Goal: Navigation & Orientation: Find specific page/section

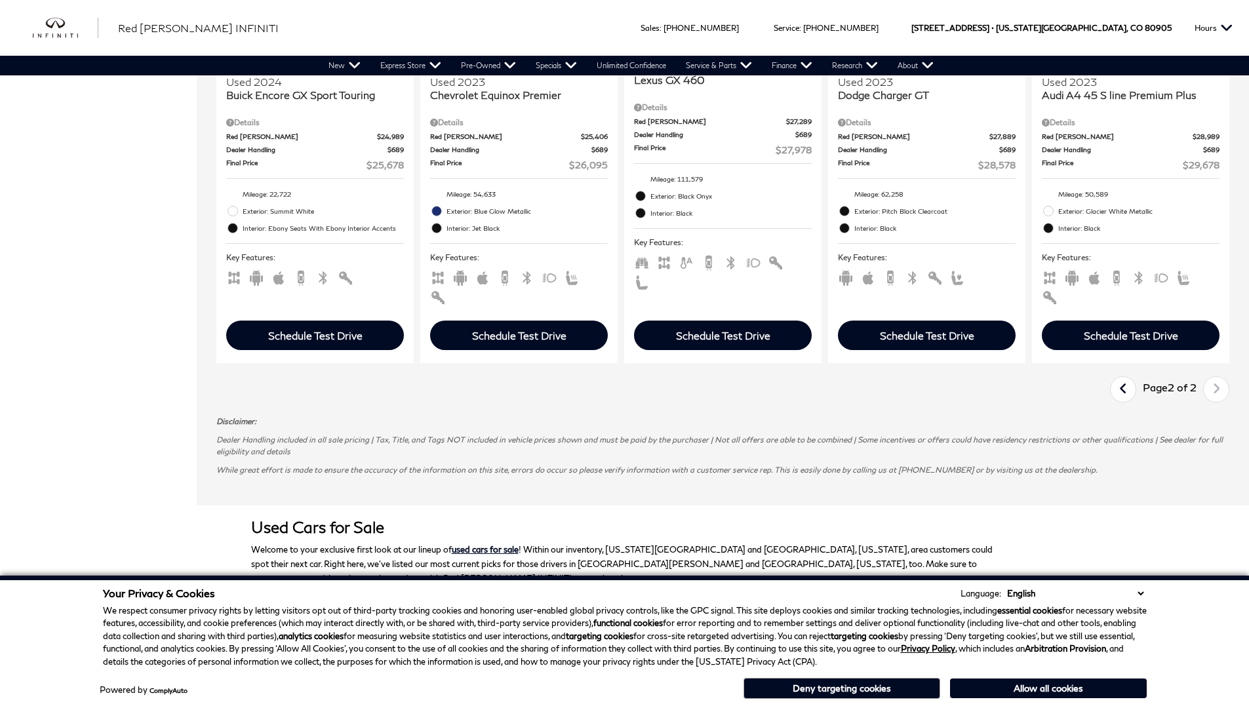
scroll to position [0, 1]
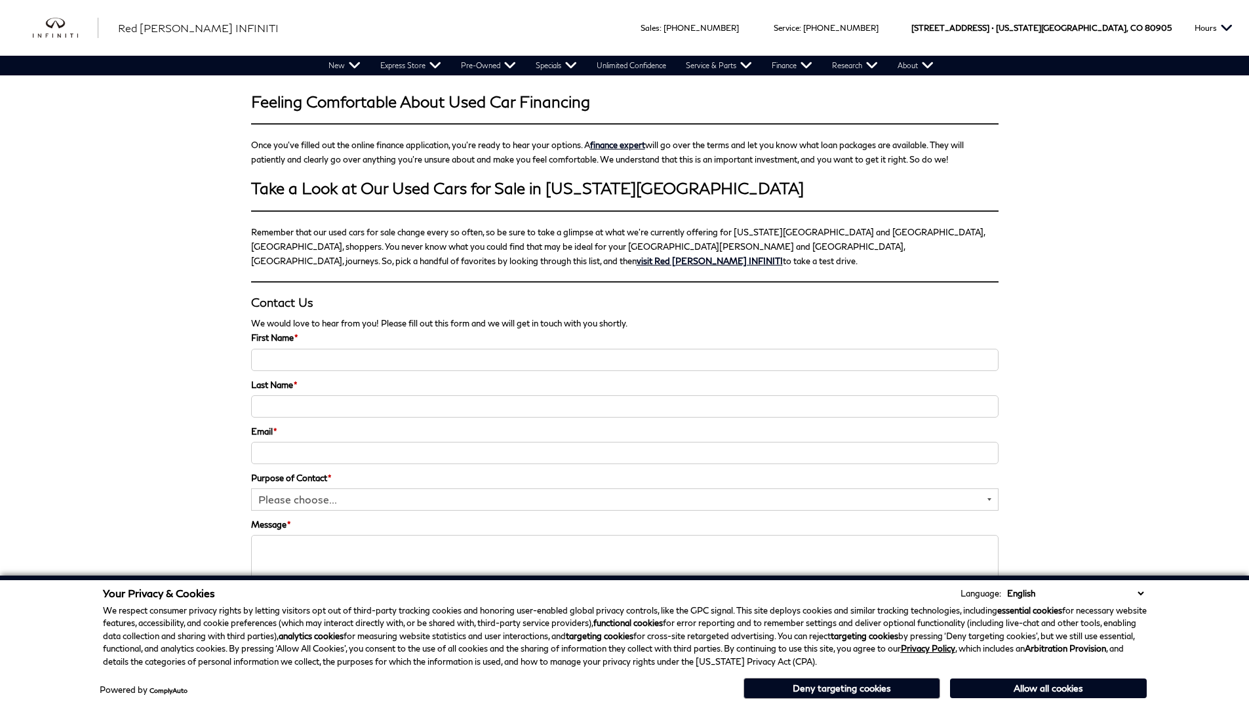
scroll to position [2019, 0]
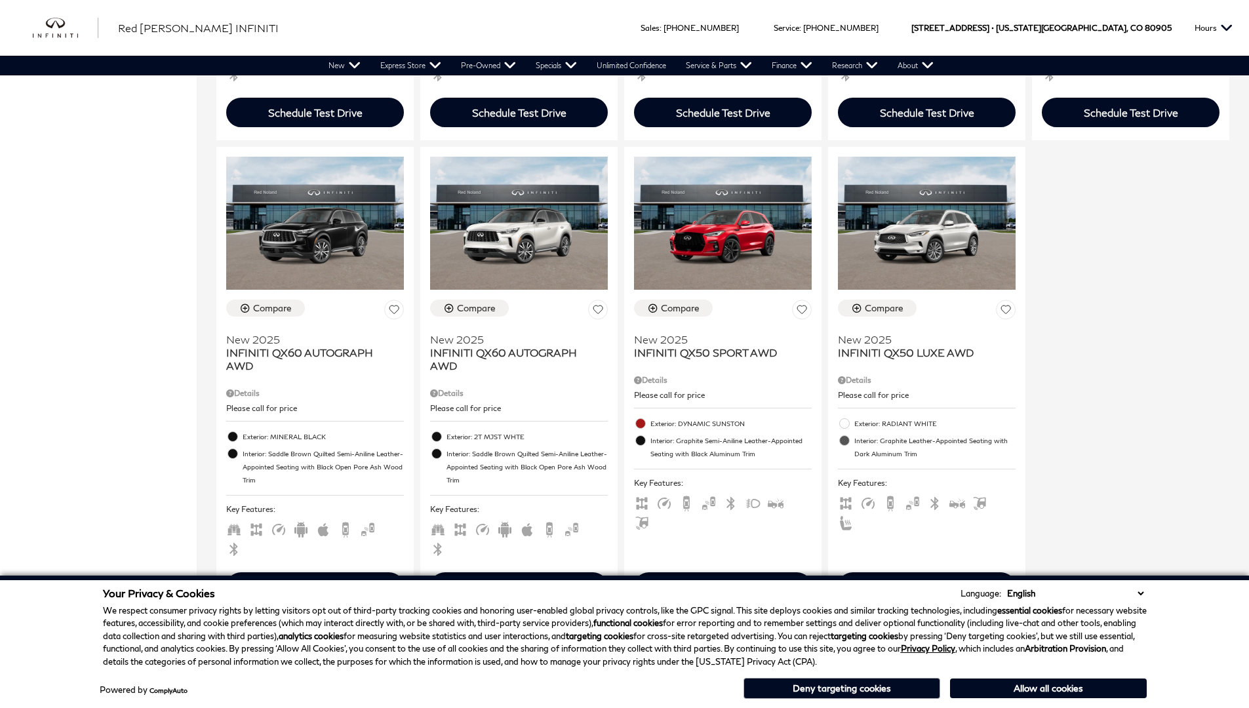
scroll to position [1498, 0]
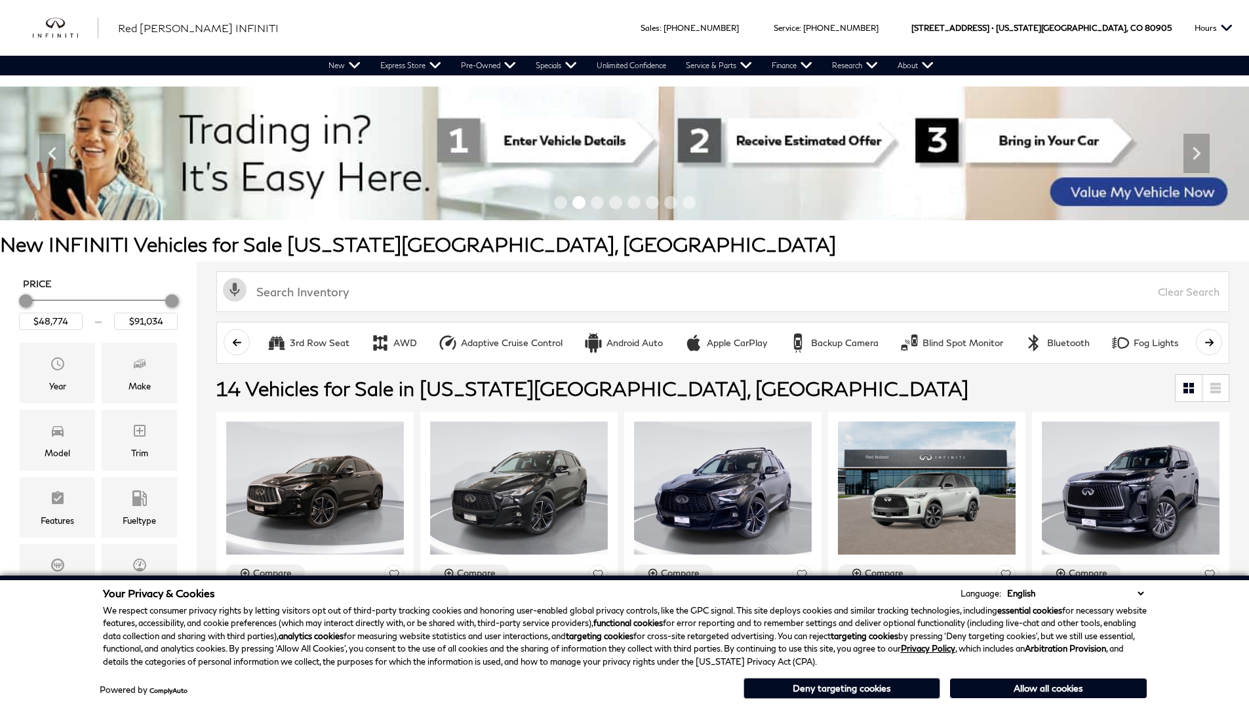
scroll to position [1460, 0]
